Goal: Check status: Check status

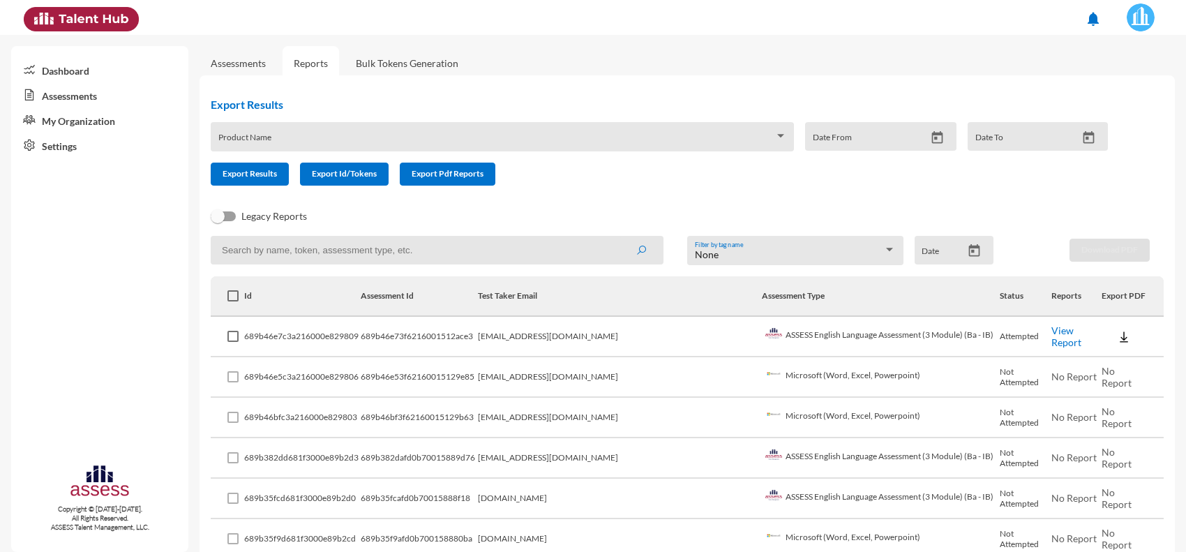
click at [771, 373] on td "Microsoft (Word, Excel, Powerpoint)" at bounding box center [881, 377] width 239 height 40
click at [999, 377] on td "Not Attempted" at bounding box center [1024, 377] width 51 height 40
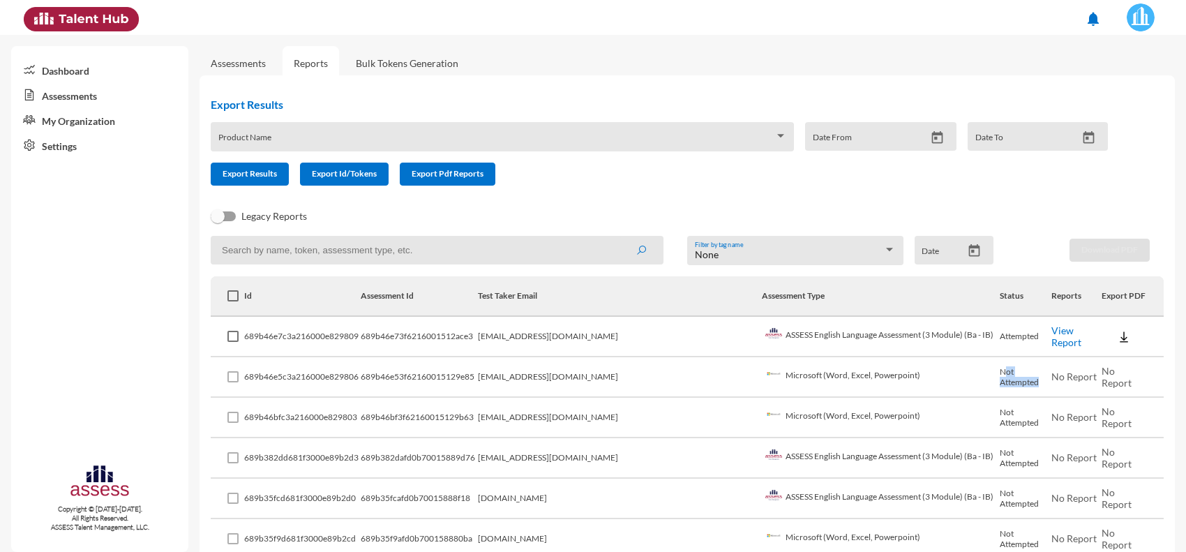
click at [999, 377] on td "Not Attempted" at bounding box center [1024, 377] width 51 height 40
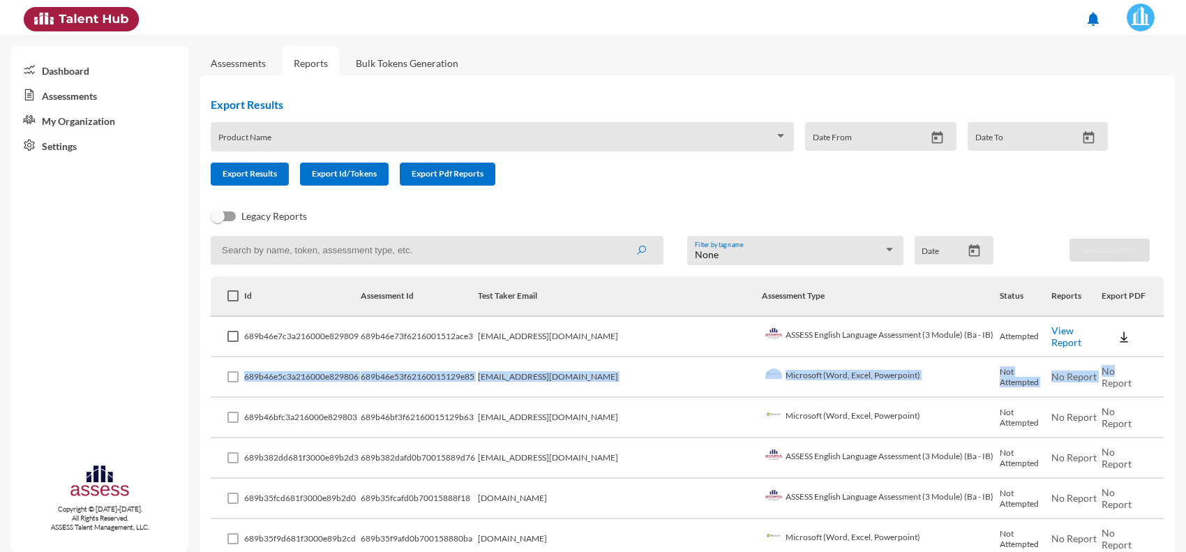
drag, startPoint x: 252, startPoint y: 377, endPoint x: 1089, endPoint y: 371, distance: 837.6
click at [1089, 371] on tr "689b46e5c3a216000e829806 689b46e53f62160015129e85 [EMAIL_ADDRESS][DOMAIN_NAME] …" at bounding box center [687, 377] width 953 height 40
